Goal: Find specific page/section: Find specific page/section

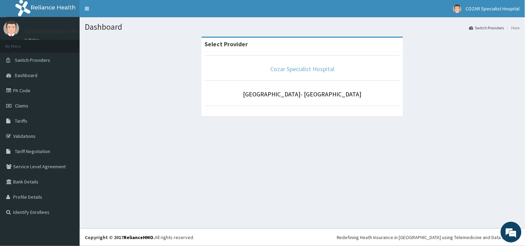
click at [274, 66] on link "Cozar Specialist Hospital" at bounding box center [302, 69] width 64 height 8
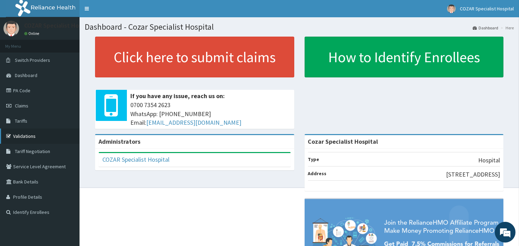
click at [31, 139] on link "Validations" at bounding box center [40, 136] width 80 height 15
